Goal: Information Seeking & Learning: Learn about a topic

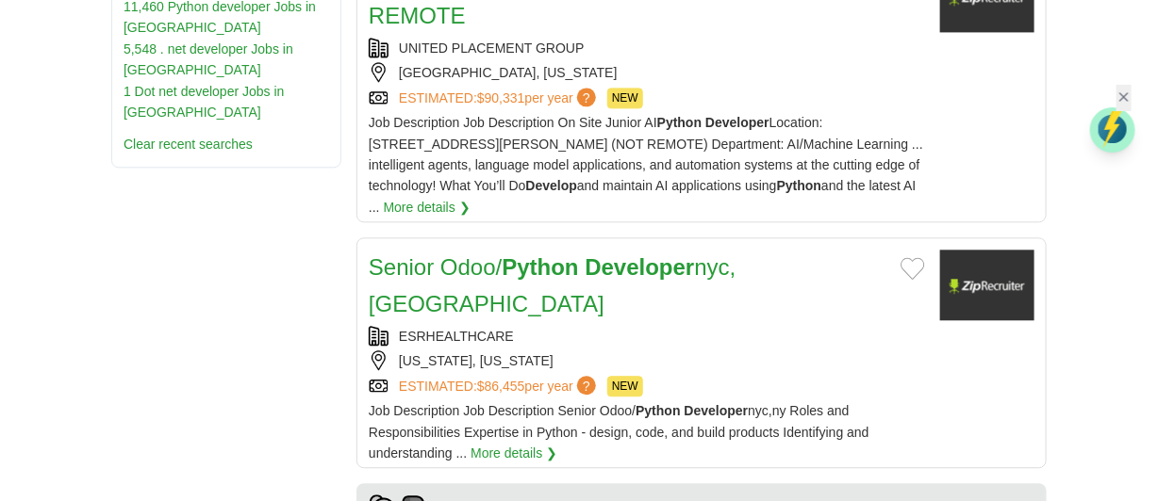
scroll to position [1451, 0]
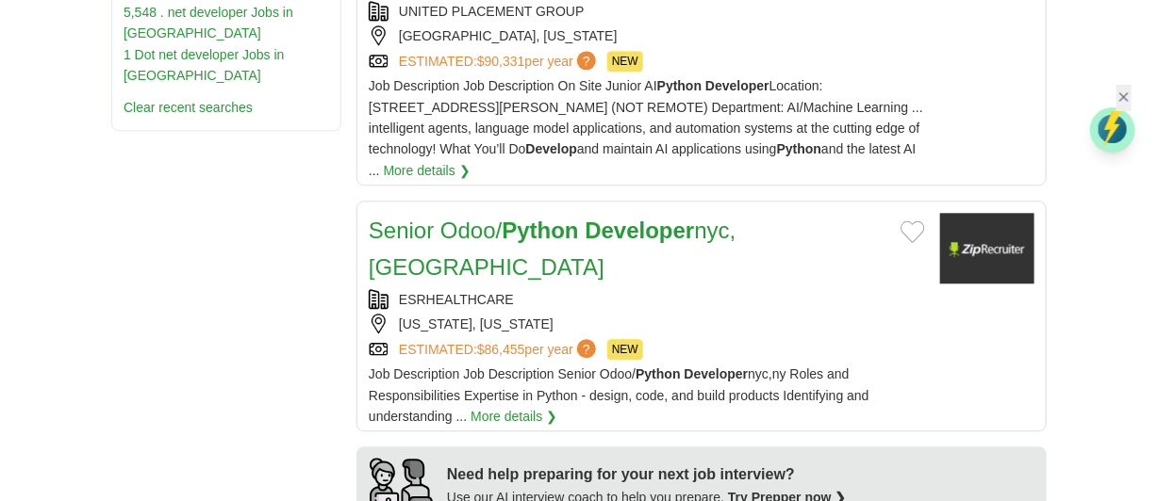
click at [702, 314] on div "NEW YORK, NEW YORK" at bounding box center [647, 324] width 556 height 21
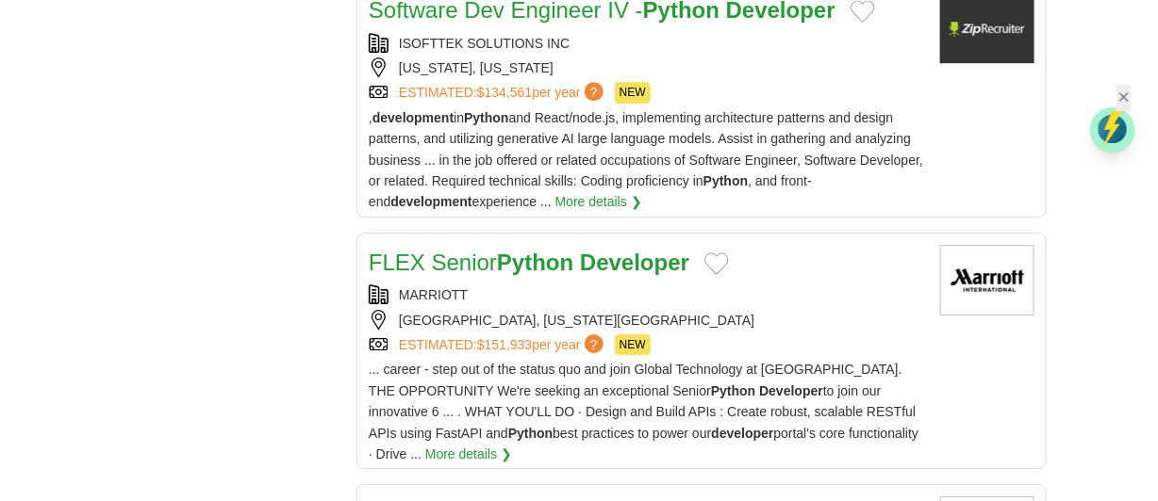
scroll to position [2047, 0]
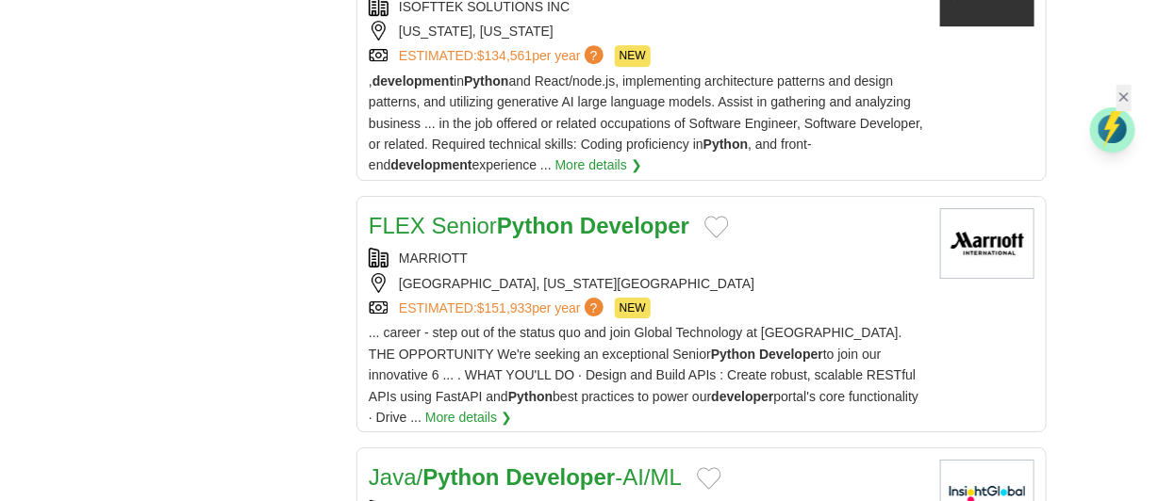
click at [887, 367] on span "... career - step out of the status quo and join Global Technology at Marriott …" at bounding box center [644, 375] width 550 height 100
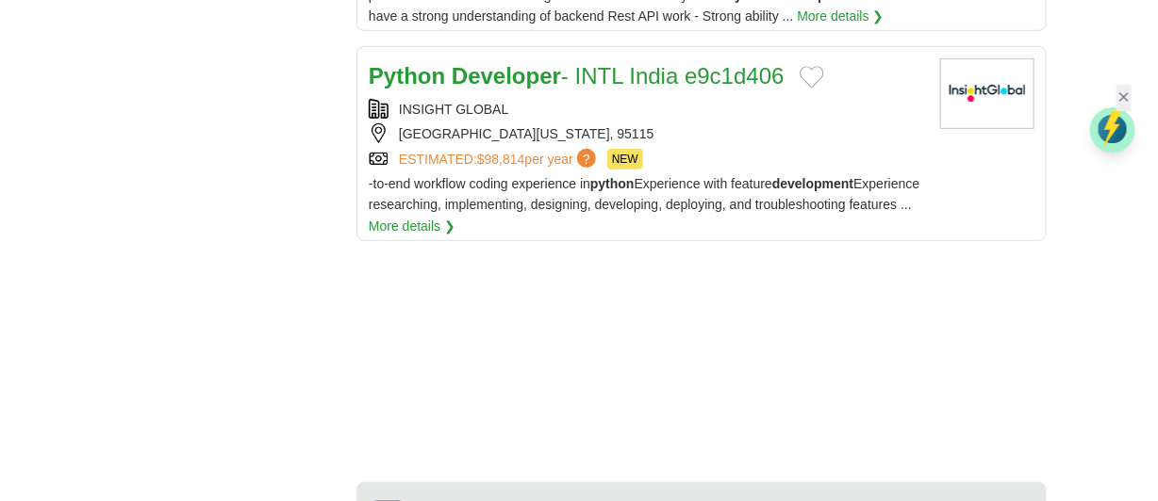
scroll to position [2568, 0]
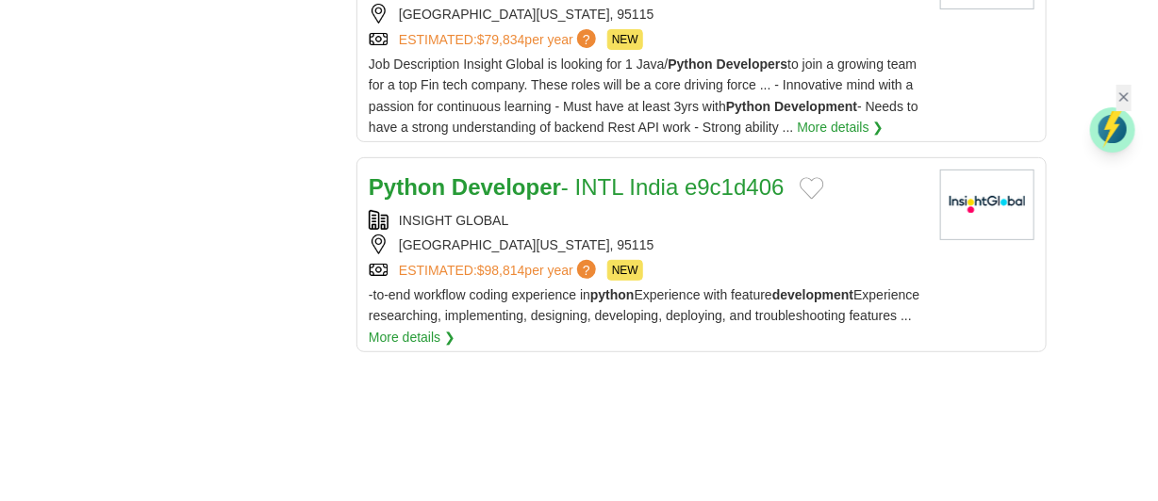
click at [732, 210] on div "INSIGHT GLOBAL" at bounding box center [647, 220] width 556 height 21
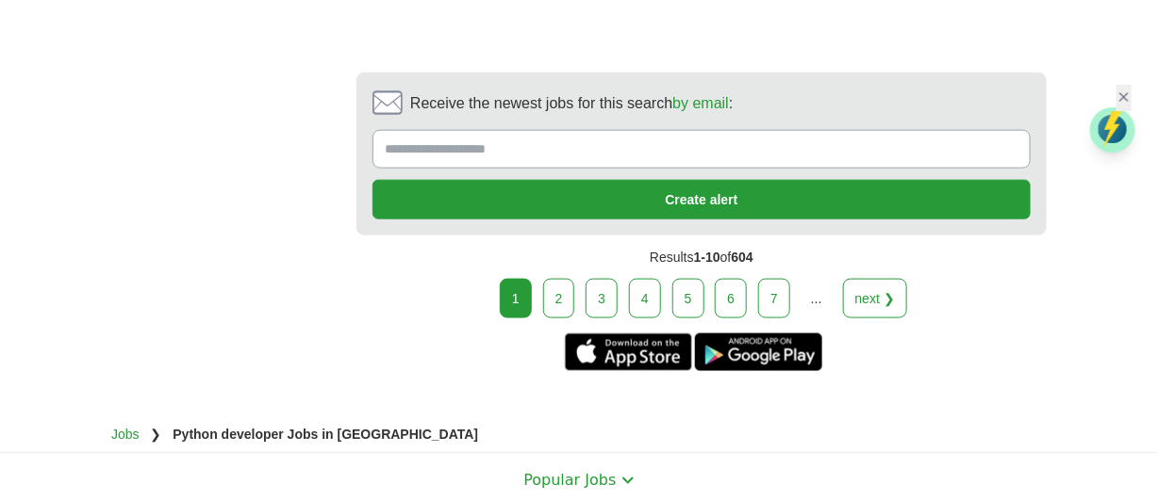
scroll to position [3126, 0]
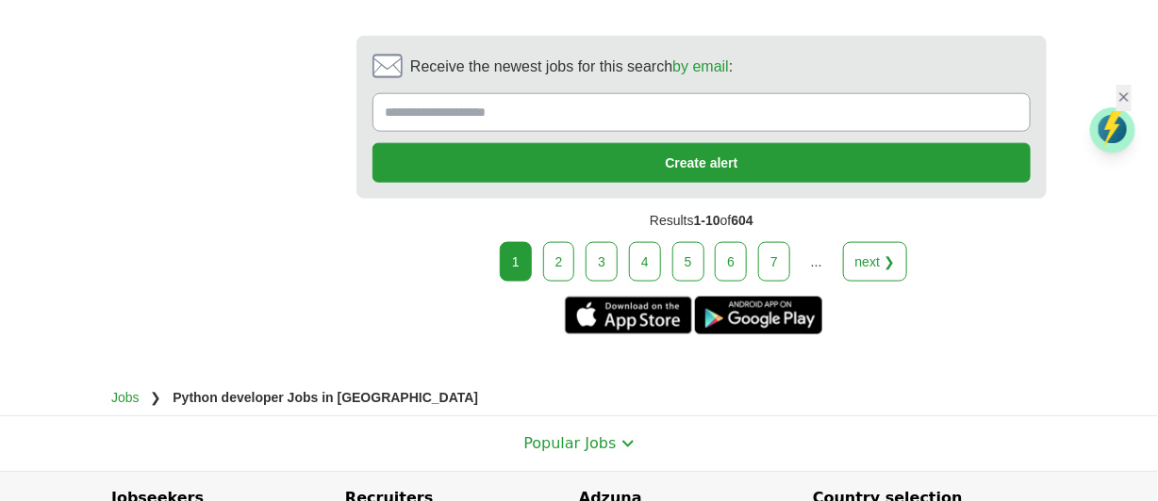
click at [570, 242] on link "2" at bounding box center [559, 262] width 32 height 40
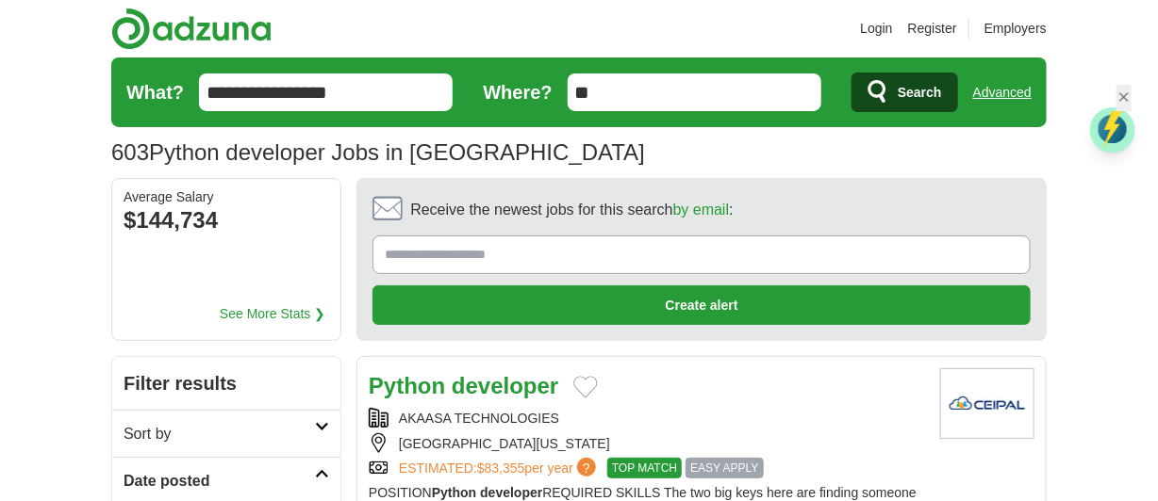
click at [501, 381] on strong "developer" at bounding box center [505, 385] width 107 height 25
